Goal: Information Seeking & Learning: Learn about a topic

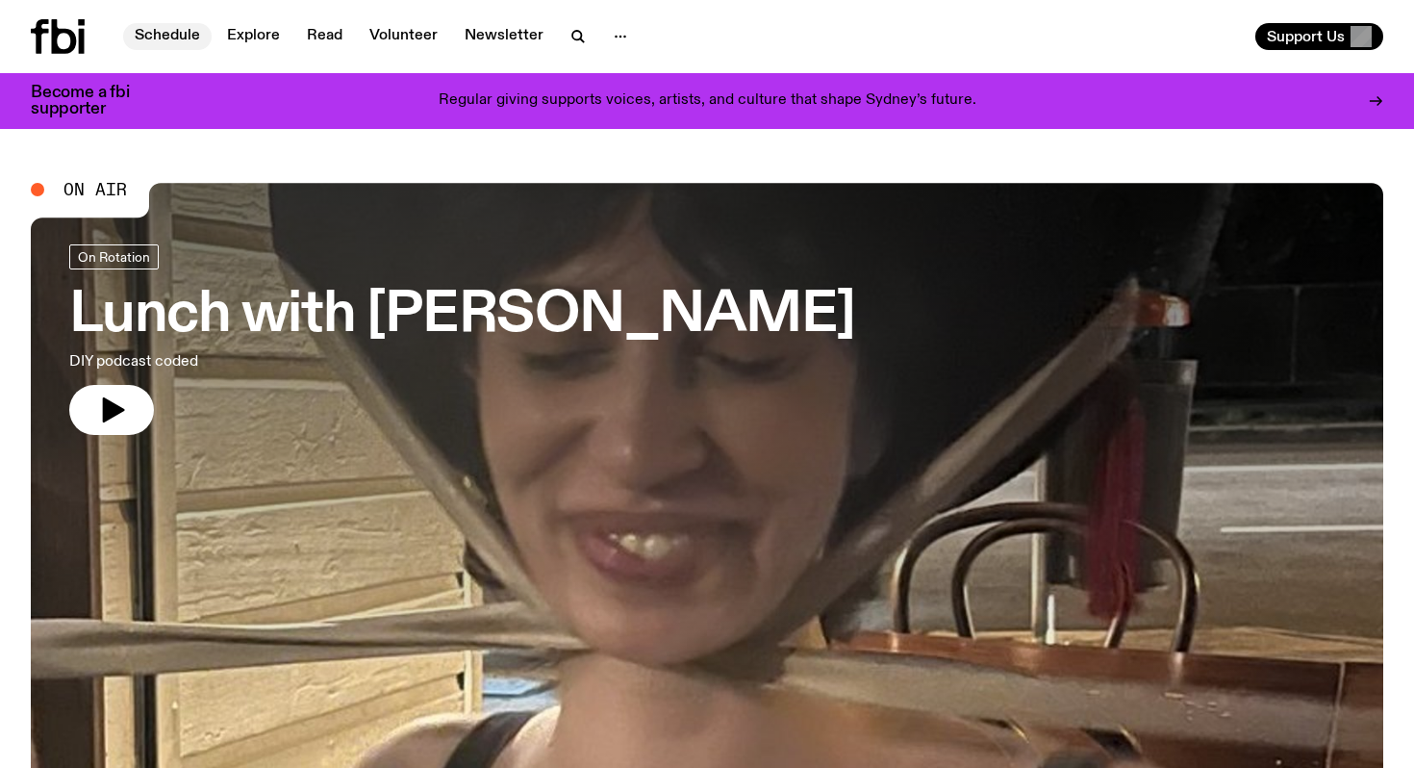
click at [191, 39] on link "Schedule" at bounding box center [167, 36] width 89 height 27
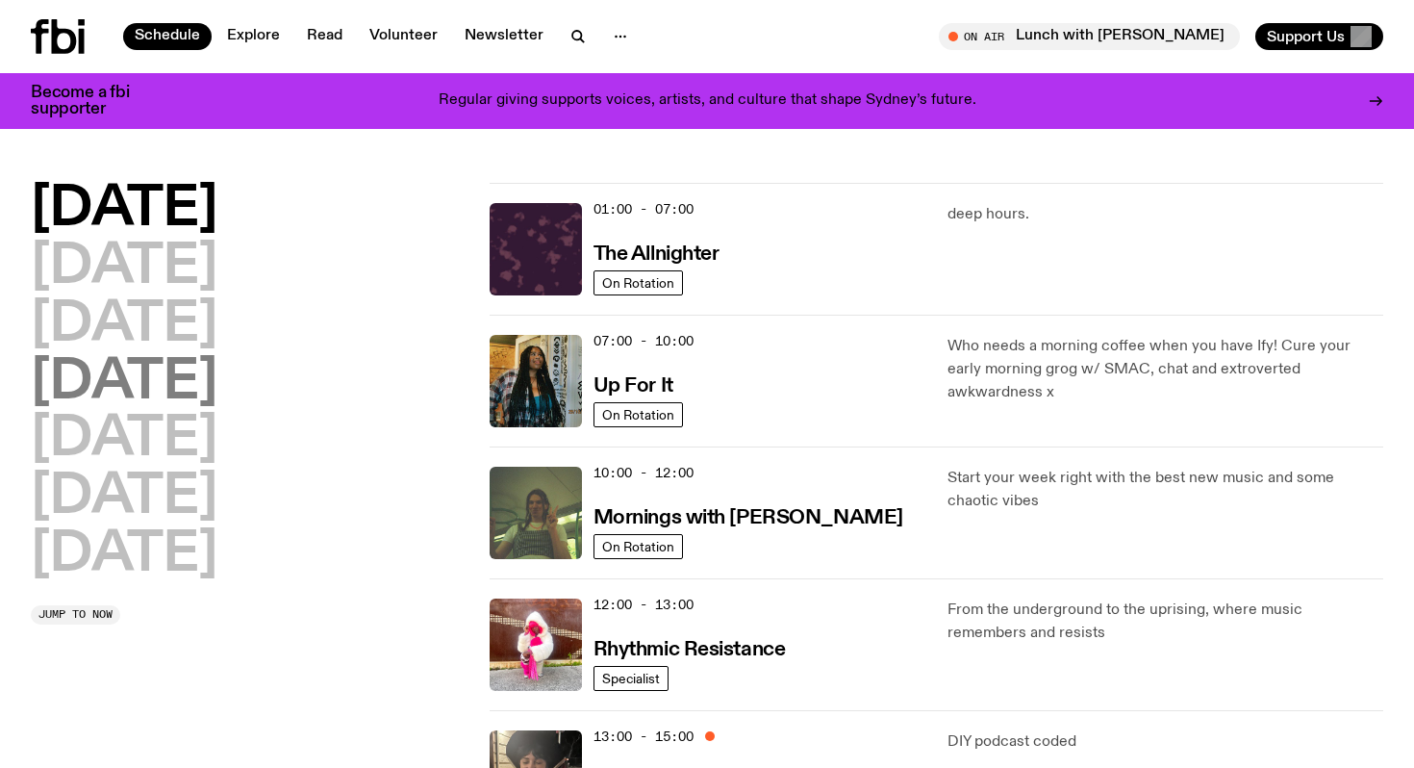
click at [217, 394] on h2 "[DATE]" at bounding box center [124, 383] width 187 height 54
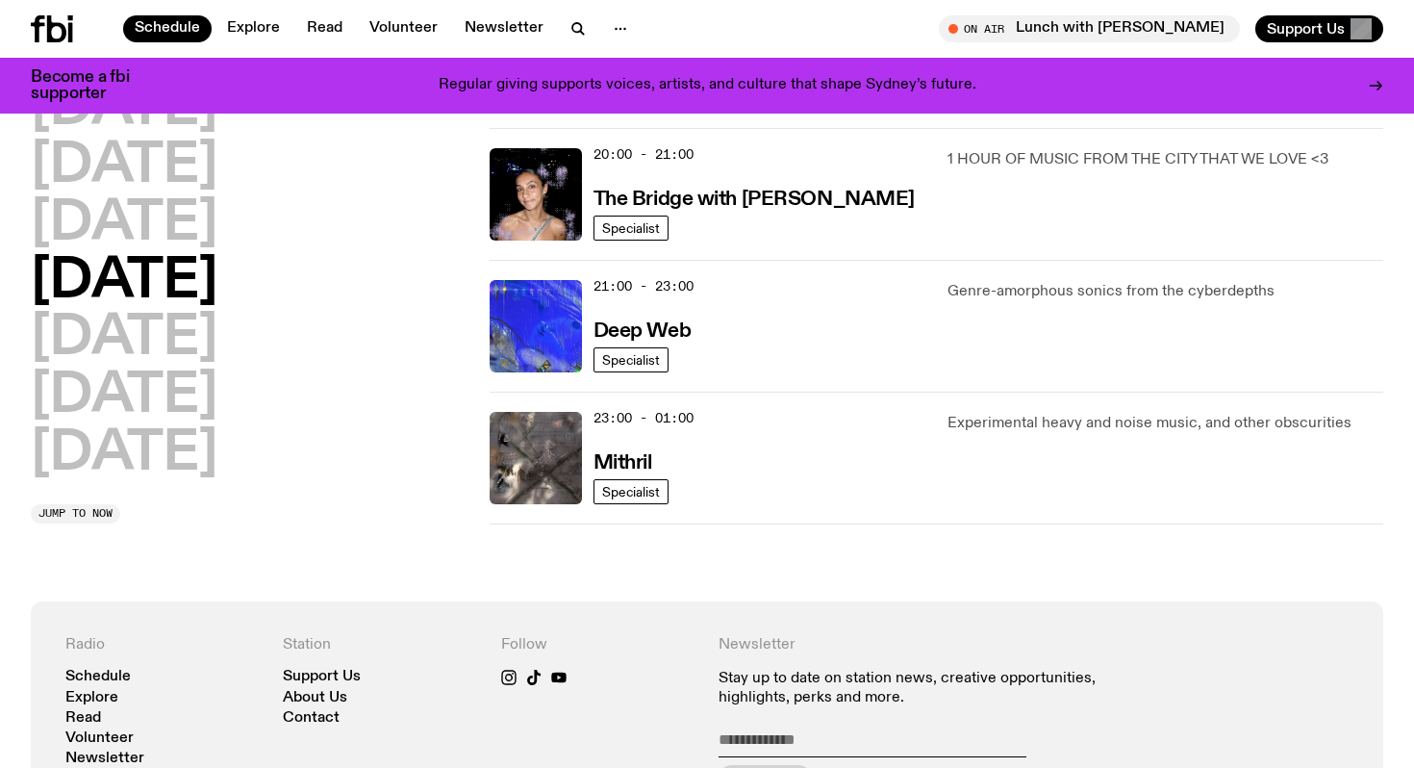
scroll to position [964, 0]
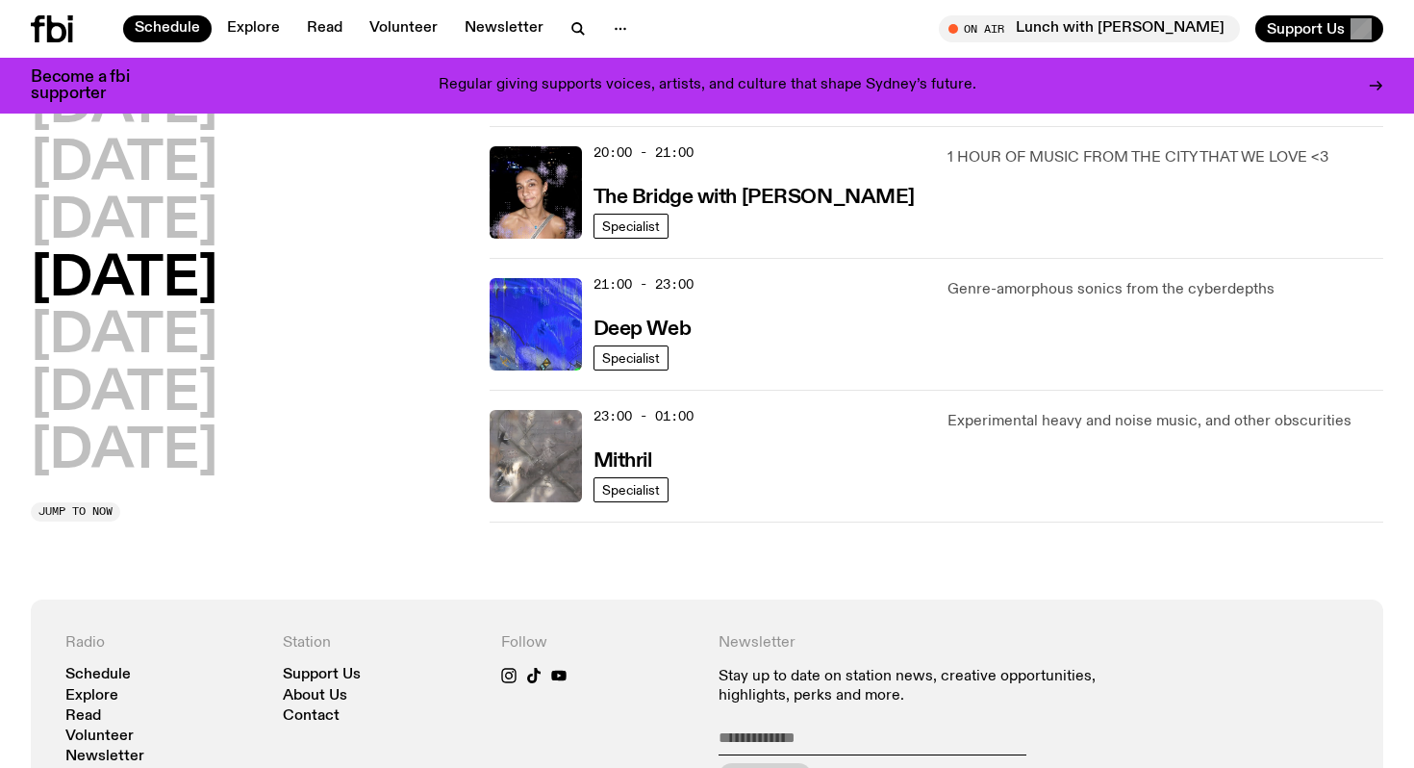
click at [540, 453] on img at bounding box center [536, 456] width 92 height 92
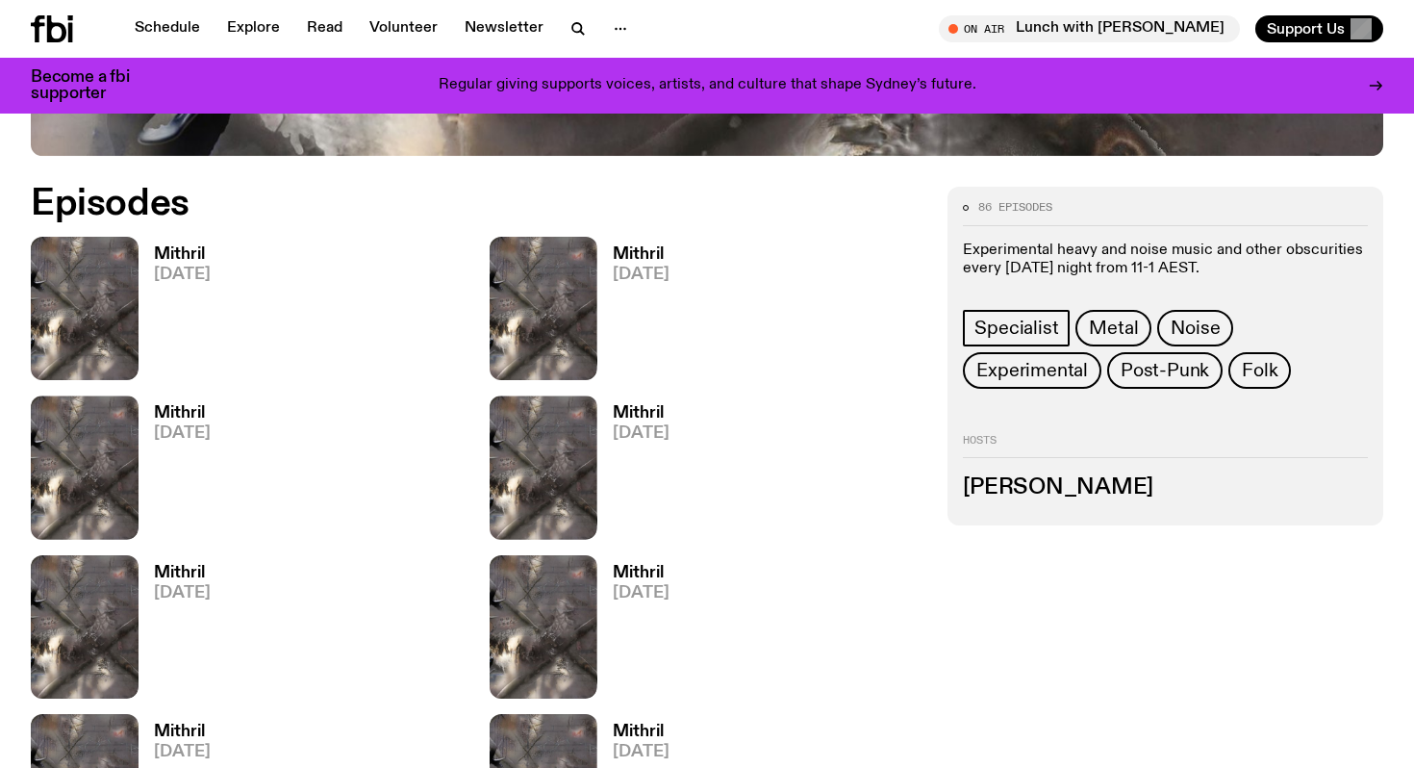
scroll to position [876, 0]
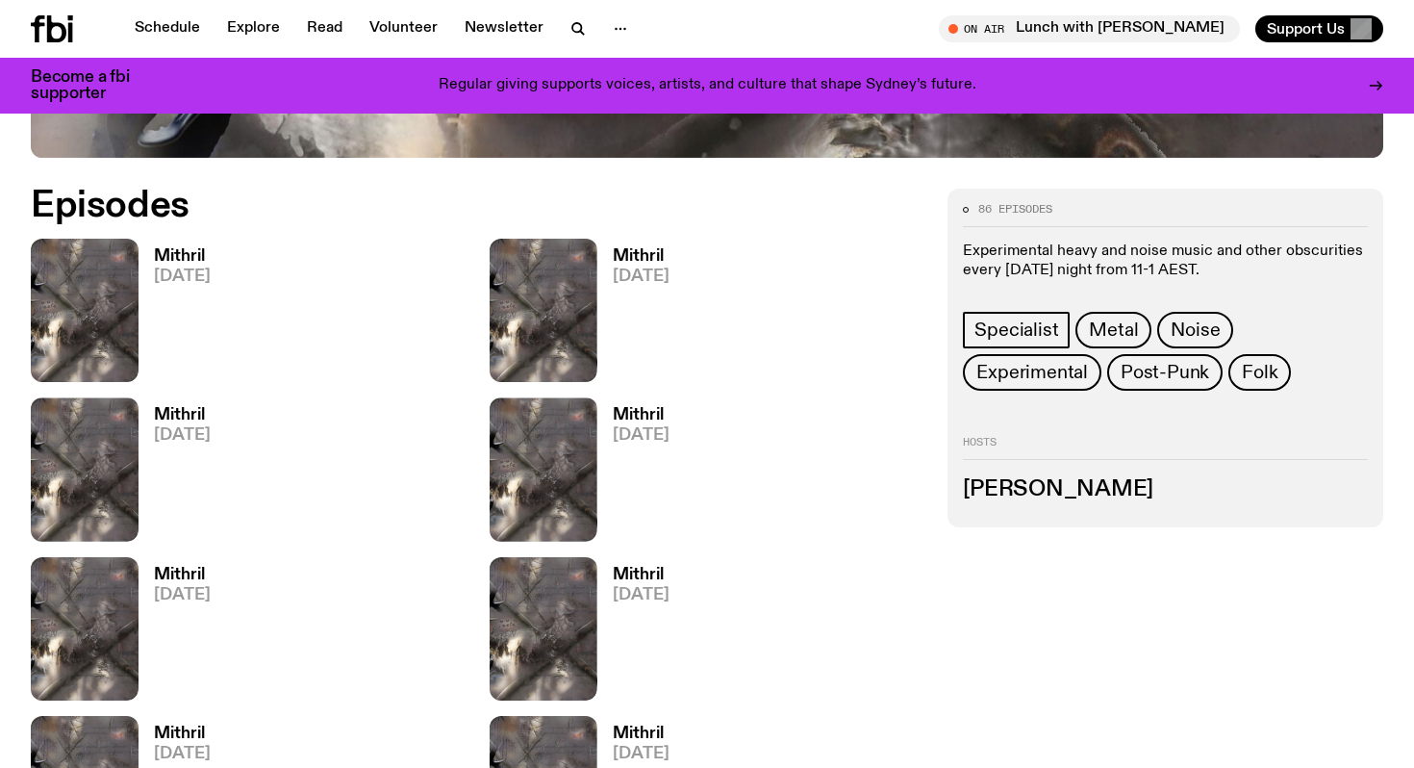
click at [192, 253] on h3 "Mithril" at bounding box center [182, 256] width 57 height 16
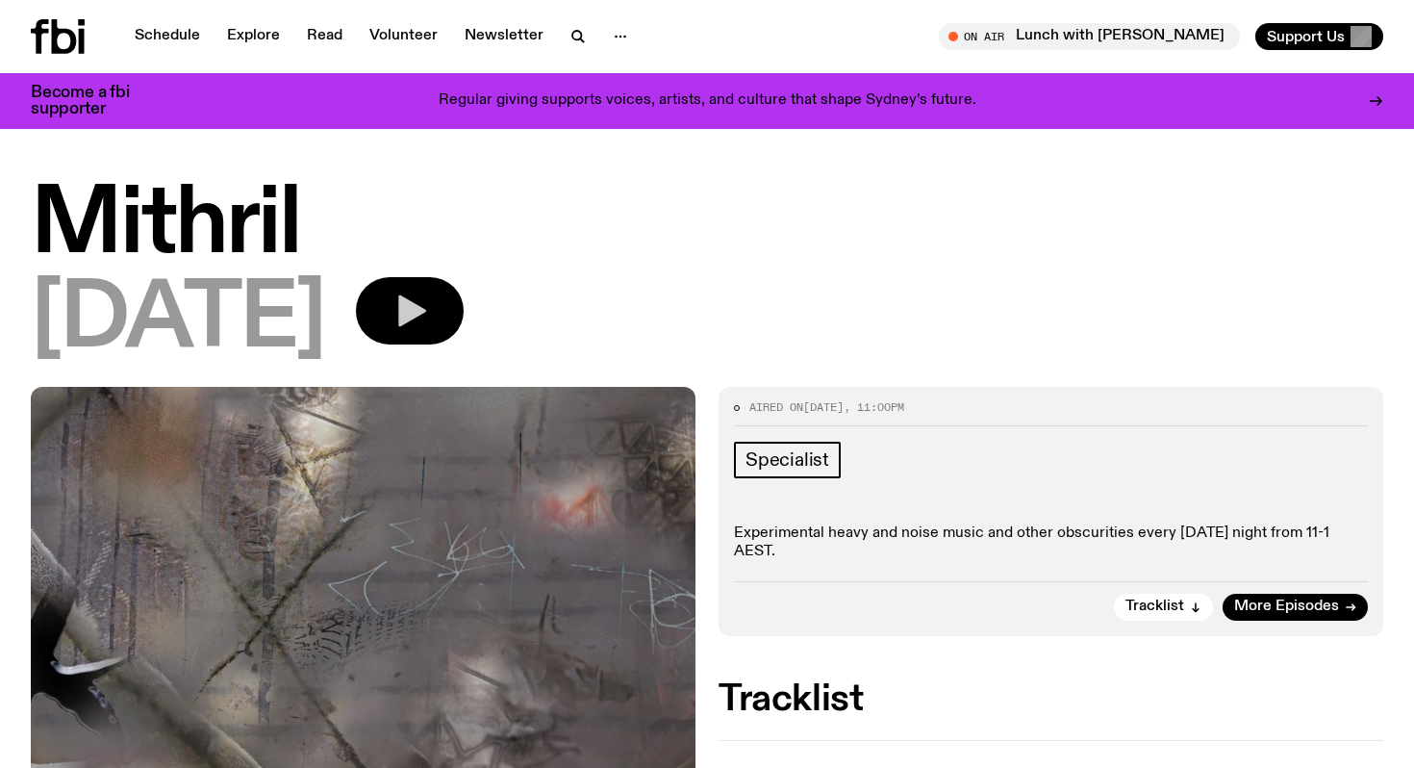
click at [464, 297] on button "button" at bounding box center [410, 310] width 108 height 67
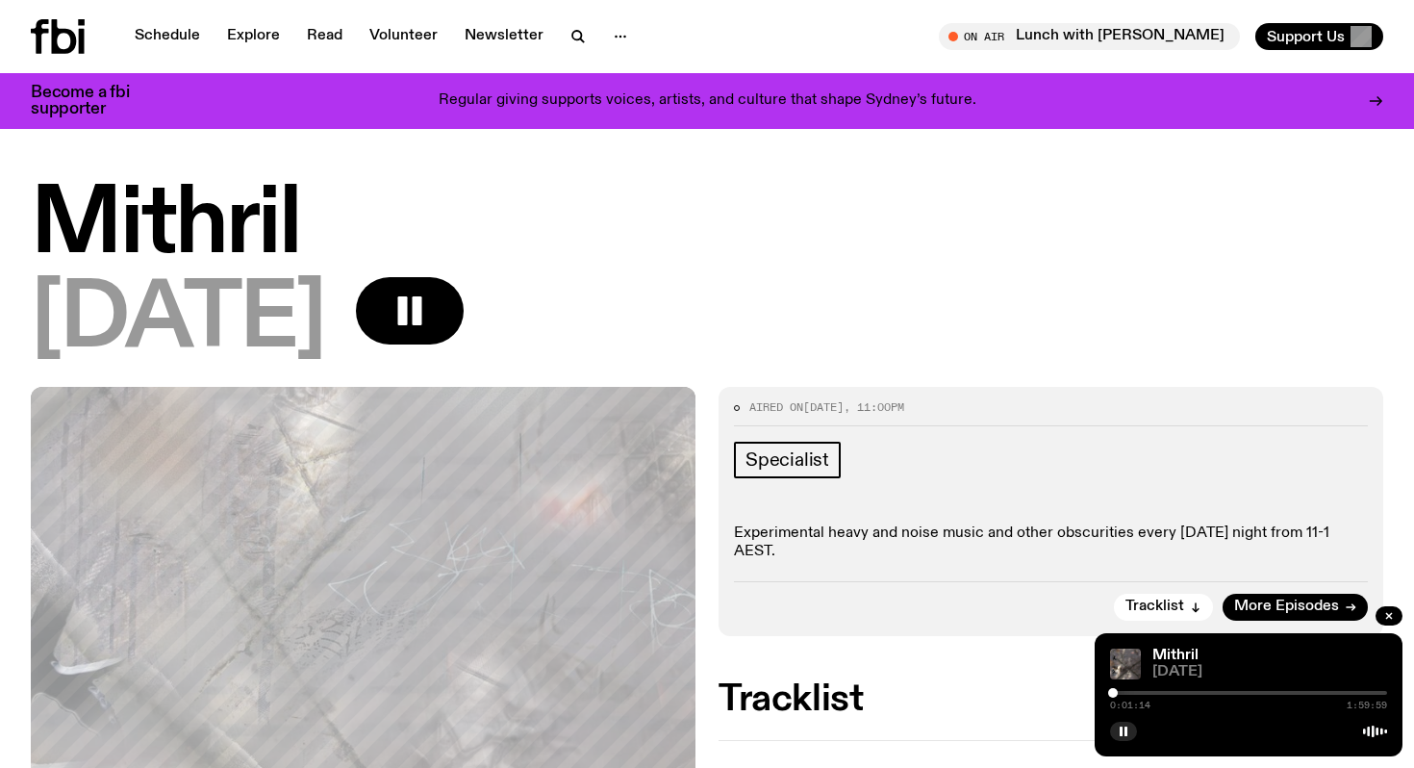
click at [1113, 694] on div at bounding box center [1113, 693] width 10 height 10
click at [1116, 694] on div at bounding box center [1116, 693] width 10 height 10
click at [1120, 692] on div at bounding box center [1118, 693] width 10 height 10
click at [1123, 692] on div at bounding box center [1123, 693] width 10 height 10
click at [1127, 692] on div at bounding box center [1126, 693] width 10 height 10
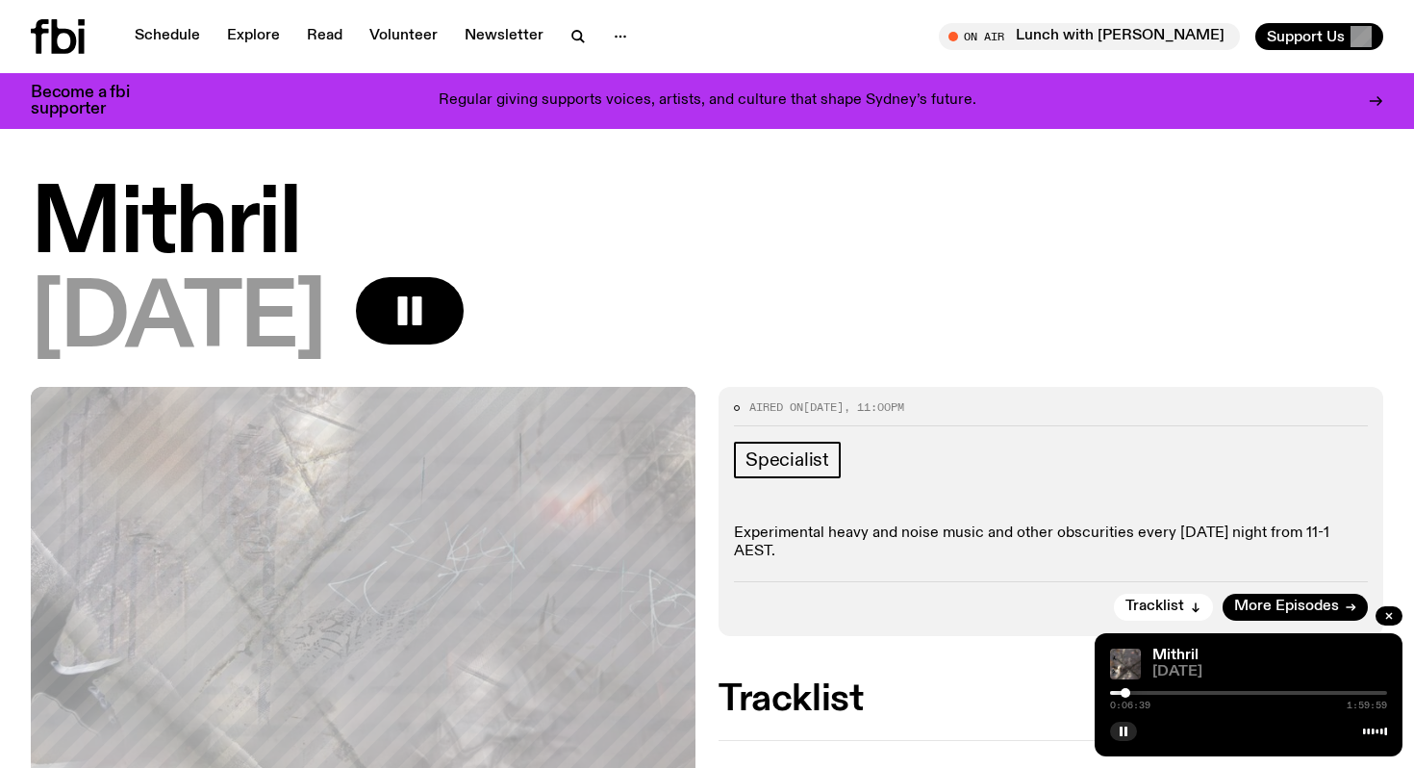
click at [1126, 692] on div at bounding box center [1126, 693] width 10 height 10
click at [1127, 693] on div at bounding box center [1128, 693] width 10 height 10
click at [464, 299] on button "button" at bounding box center [410, 310] width 108 height 67
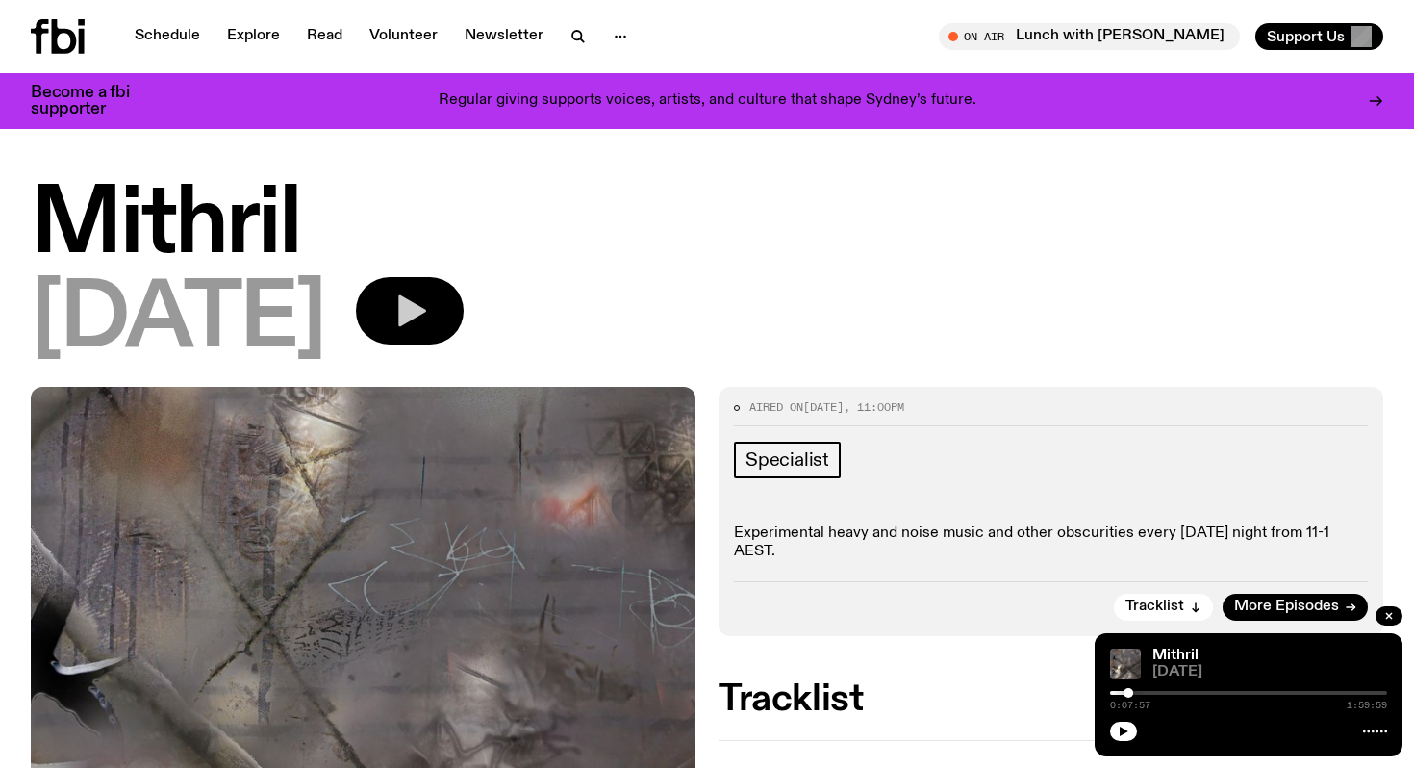
click at [464, 299] on button "button" at bounding box center [410, 310] width 108 height 67
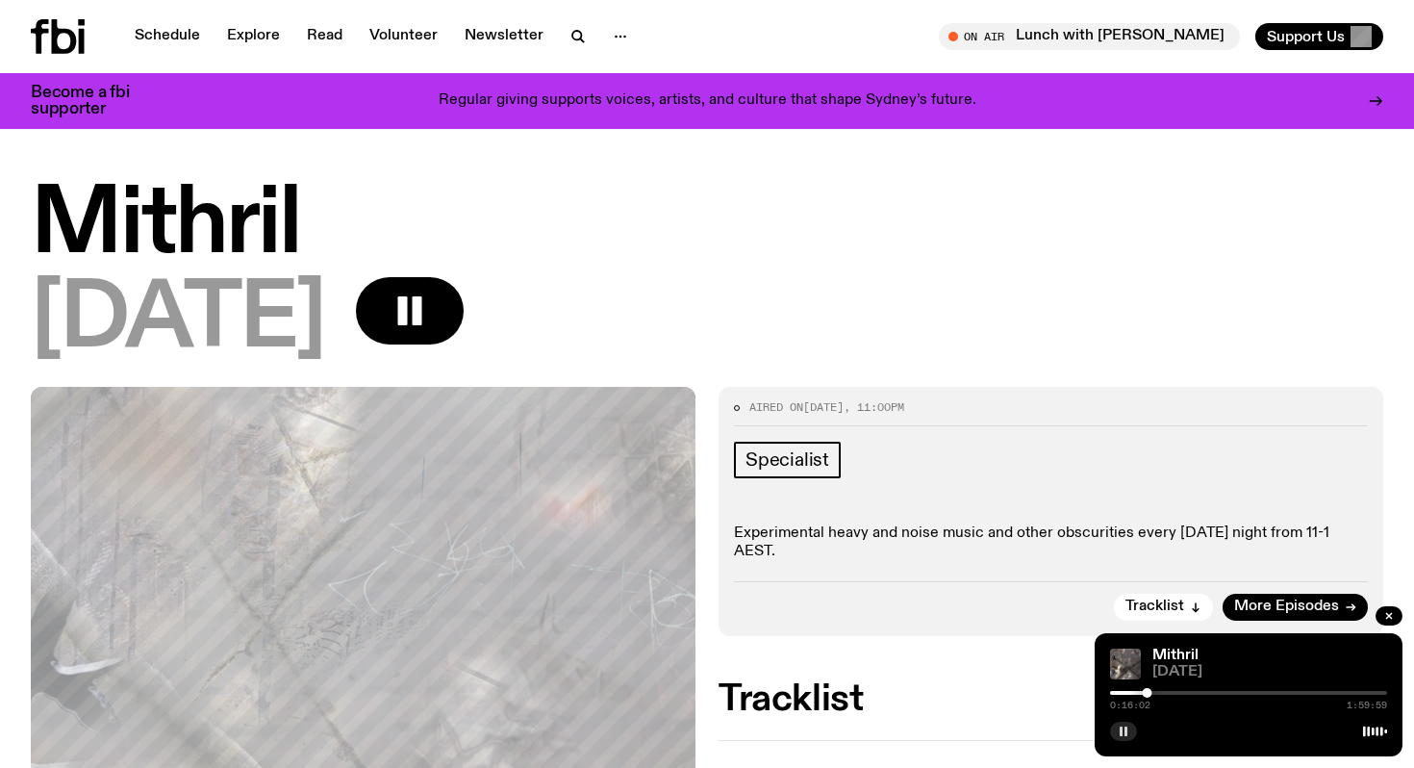
click at [1123, 735] on icon "button" at bounding box center [1124, 731] width 12 height 12
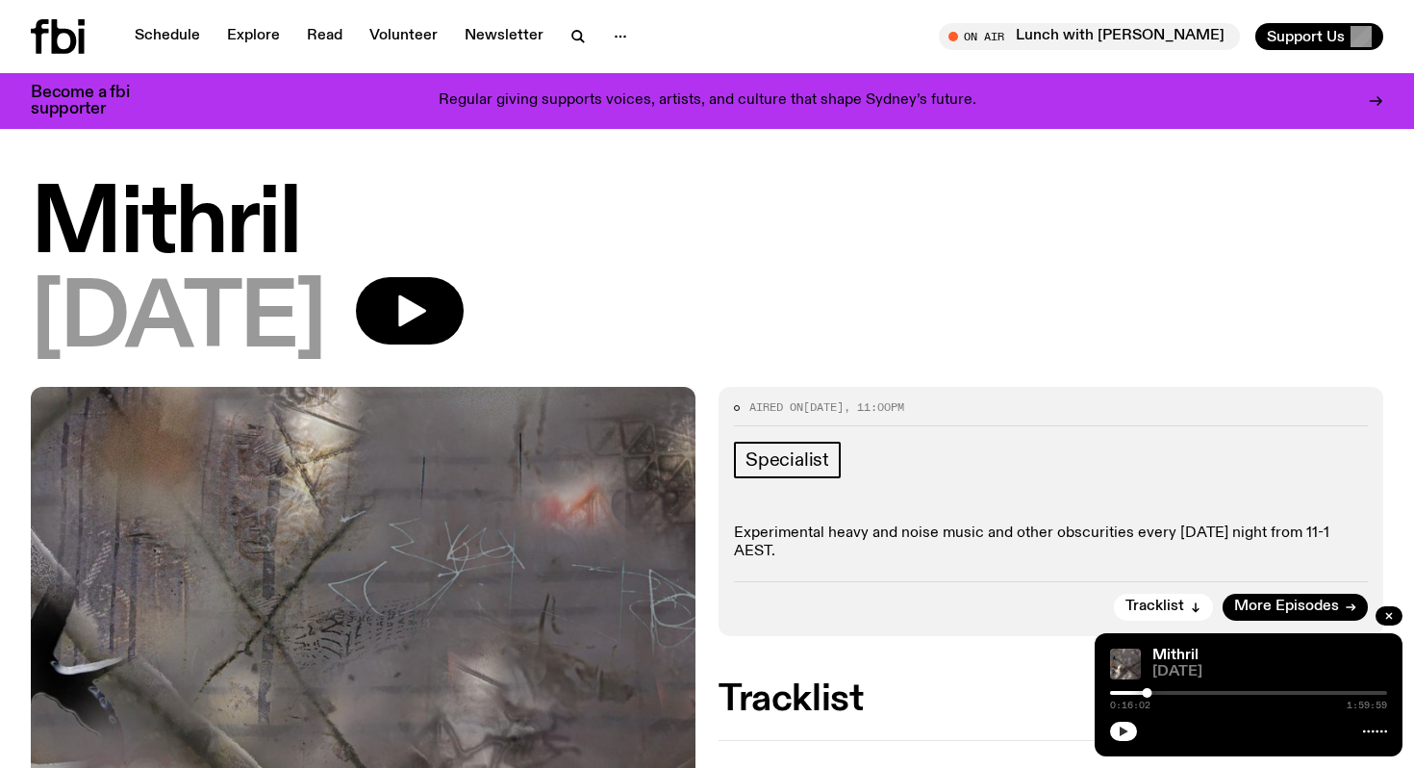
drag, startPoint x: 1123, startPoint y: 735, endPoint x: 1123, endPoint y: 766, distance: 30.8
click at [1128, 728] on icon "button" at bounding box center [1124, 731] width 12 height 12
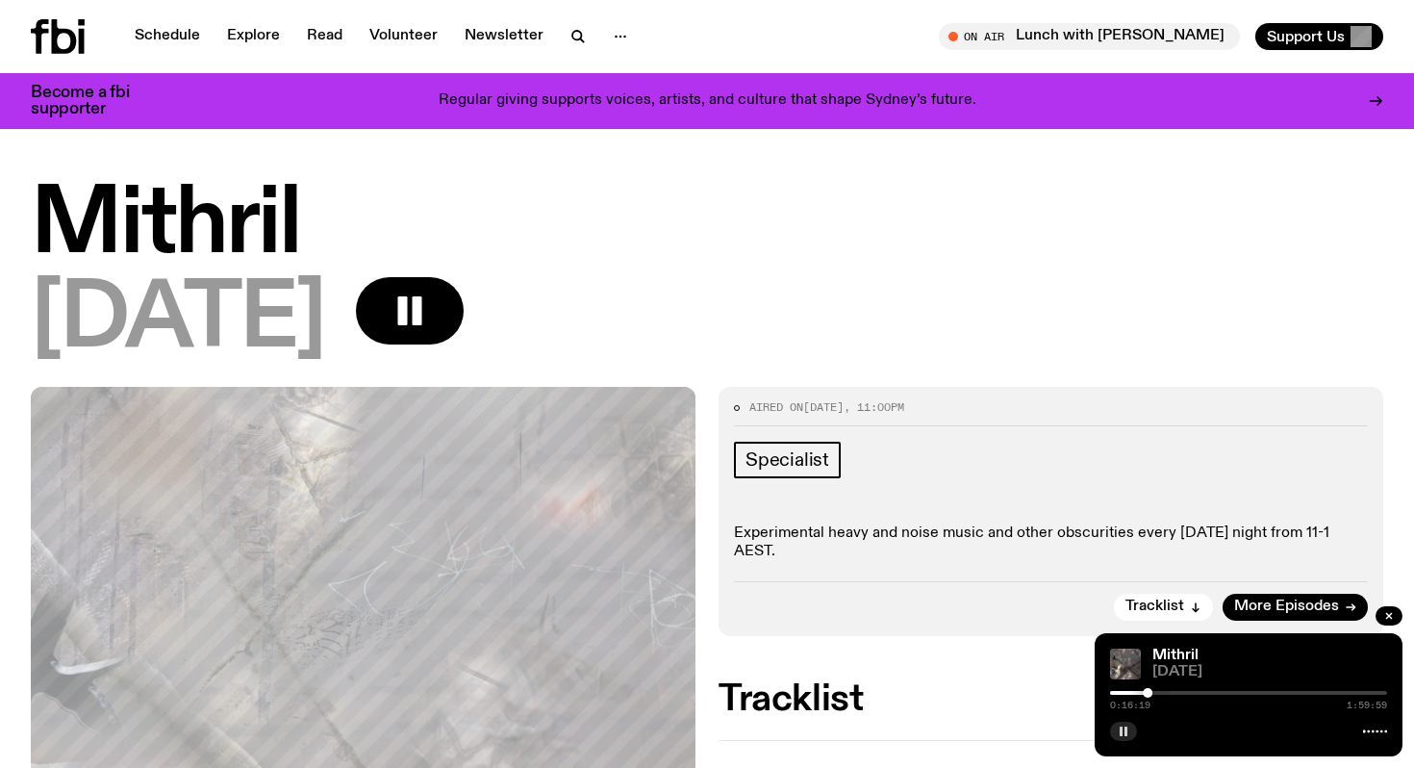
click at [1160, 692] on div at bounding box center [1248, 693] width 277 height 4
click at [1166, 694] on div at bounding box center [1248, 693] width 277 height 4
click at [1169, 693] on div at bounding box center [1169, 693] width 10 height 10
click at [1173, 694] on div at bounding box center [1169, 693] width 10 height 10
click at [1177, 694] on div at bounding box center [1177, 693] width 10 height 10
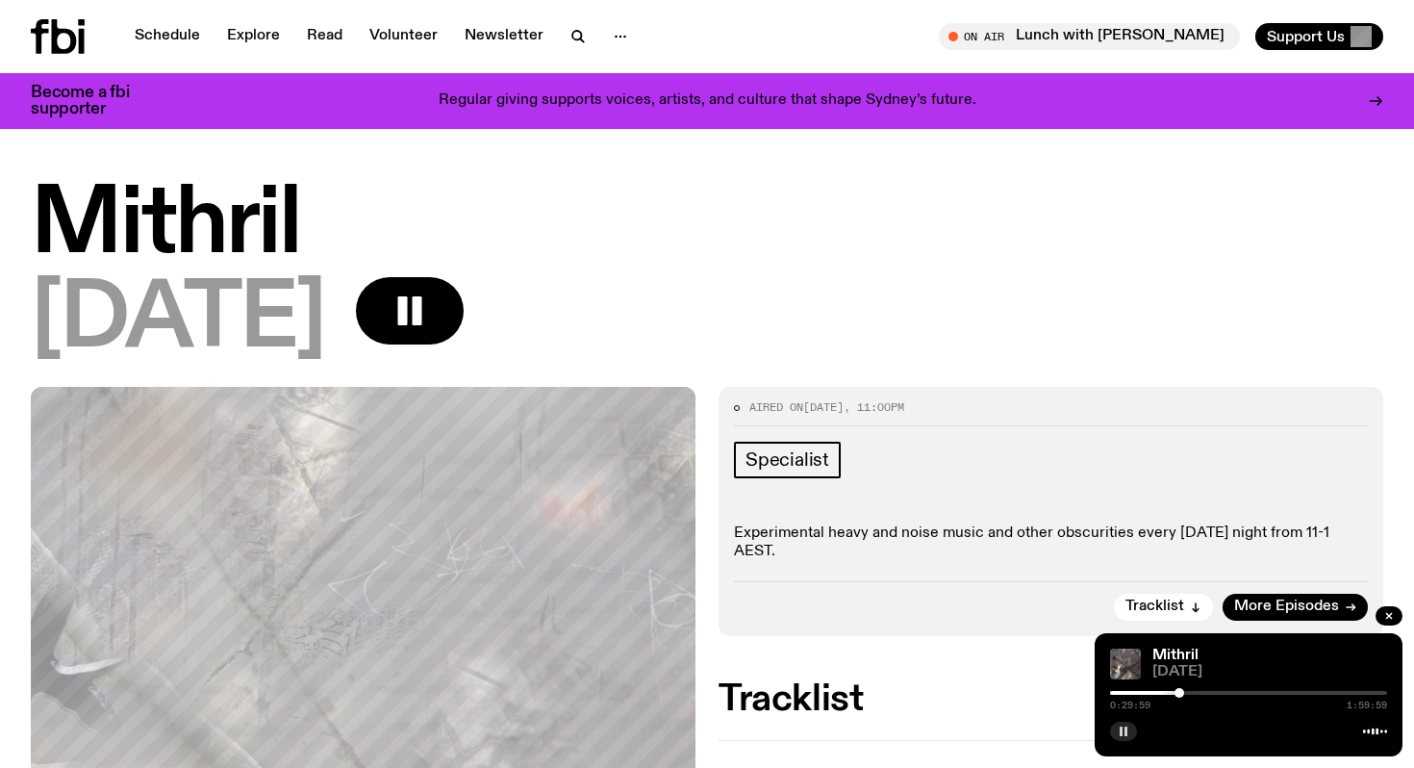
click at [1179, 694] on div at bounding box center [1180, 693] width 10 height 10
click at [1183, 694] on div at bounding box center [1183, 693] width 10 height 10
click at [1185, 693] on div at bounding box center [1183, 693] width 10 height 10
click at [1188, 693] on div at bounding box center [1185, 693] width 10 height 10
click at [1192, 693] on div at bounding box center [1188, 693] width 10 height 10
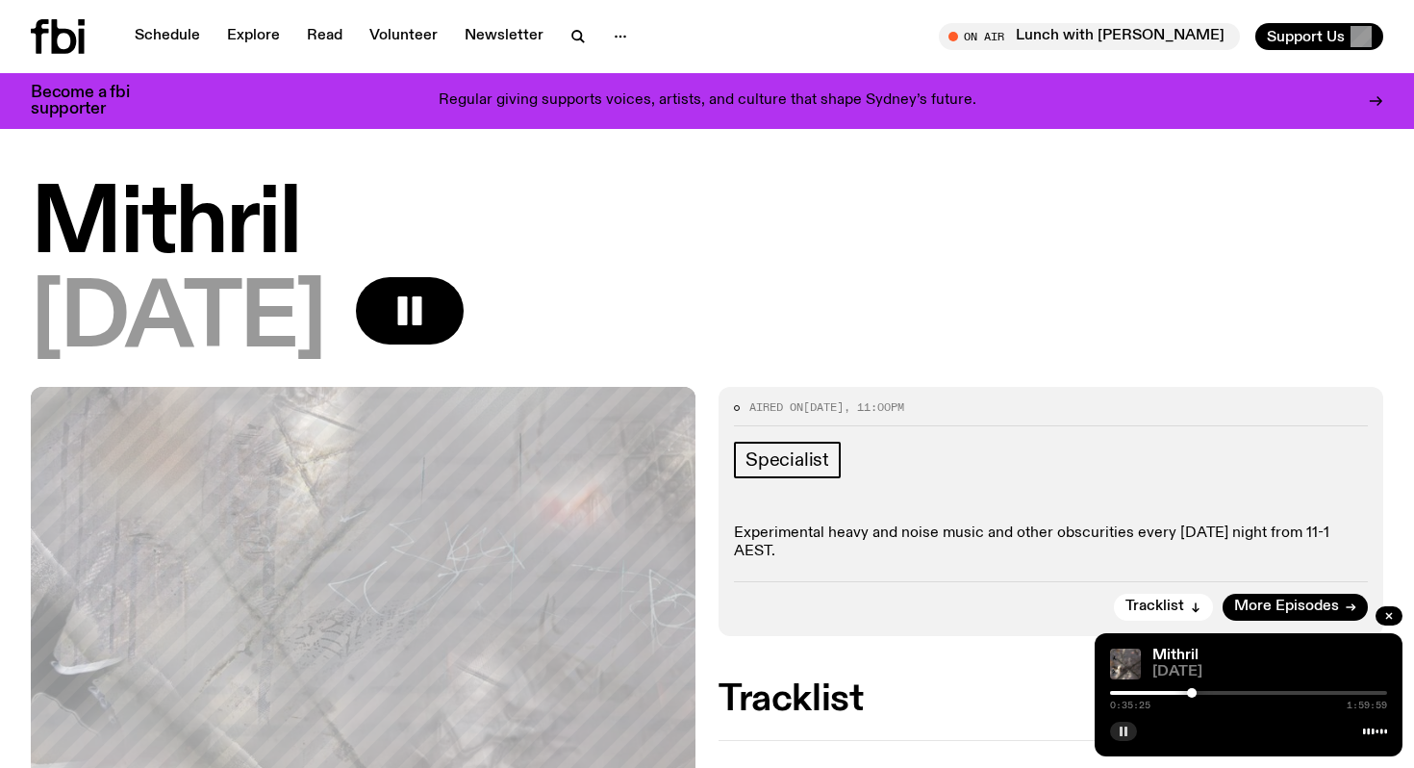
click at [1192, 692] on div at bounding box center [1192, 693] width 10 height 10
click at [1190, 692] on div at bounding box center [1190, 693] width 10 height 10
click at [1192, 692] on div at bounding box center [1192, 693] width 10 height 10
click at [1190, 692] on div at bounding box center [1190, 693] width 10 height 10
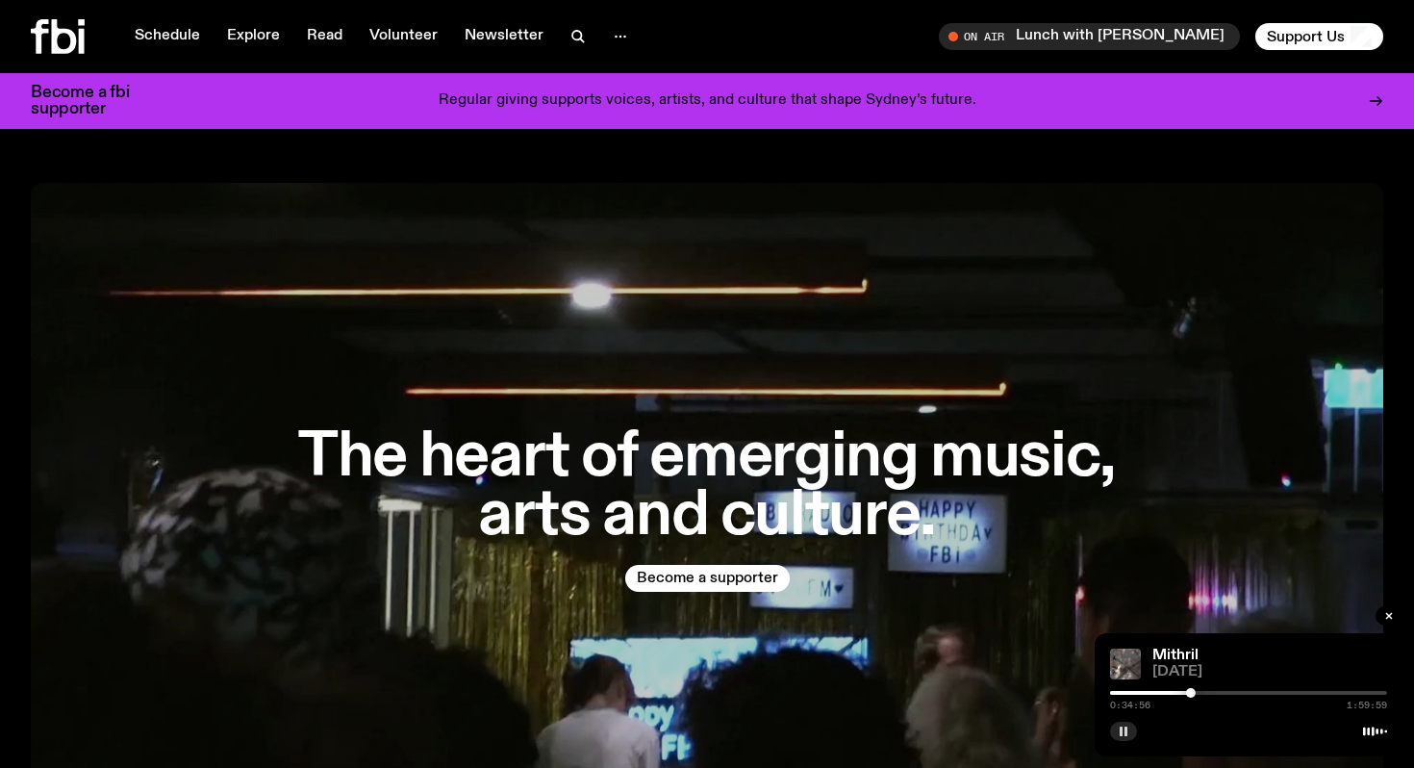
click at [873, 85] on div "Regular giving supports voices, artists, and culture that shape Sydney’s future." at bounding box center [707, 101] width 1076 height 33
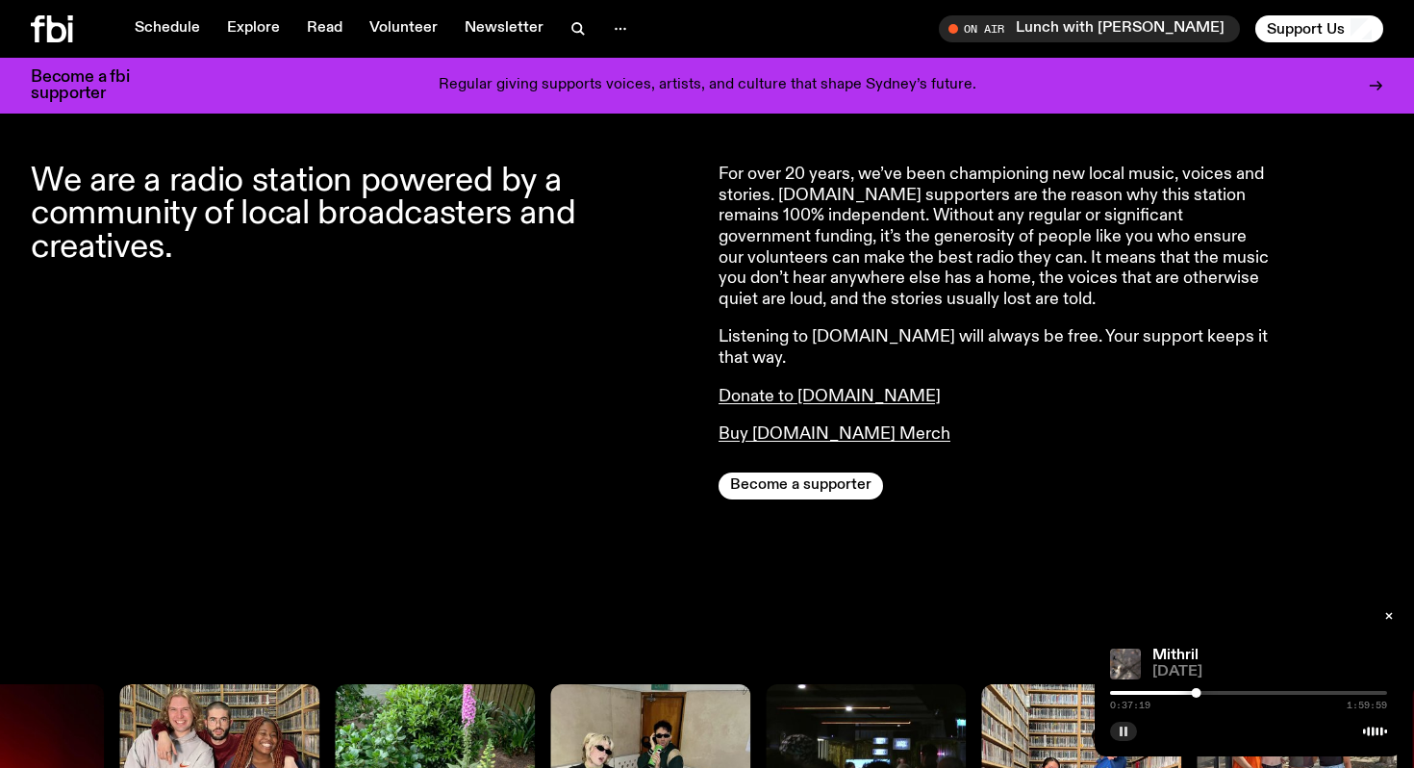
scroll to position [733, 0]
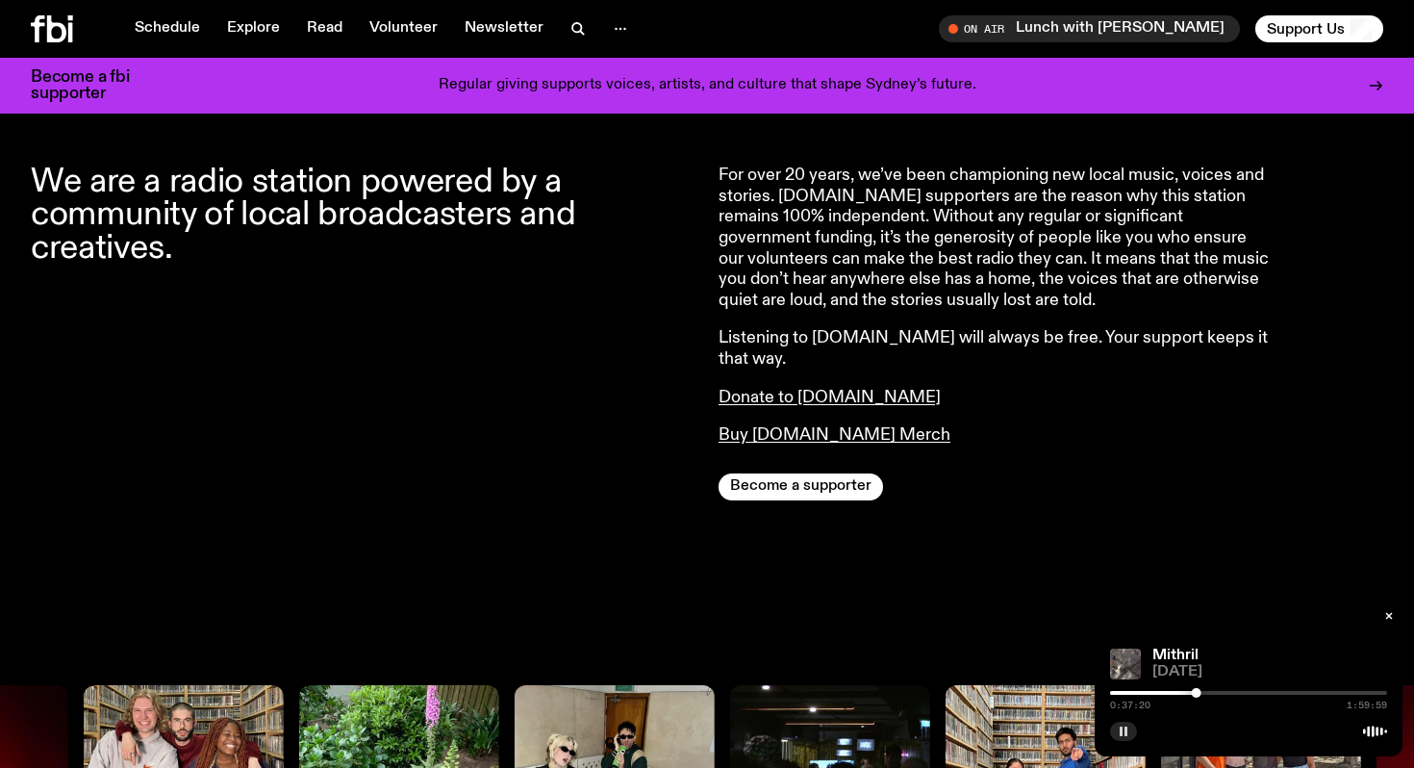
click at [1131, 728] on button "button" at bounding box center [1123, 731] width 27 height 19
